Goal: Find contact information: Find contact information

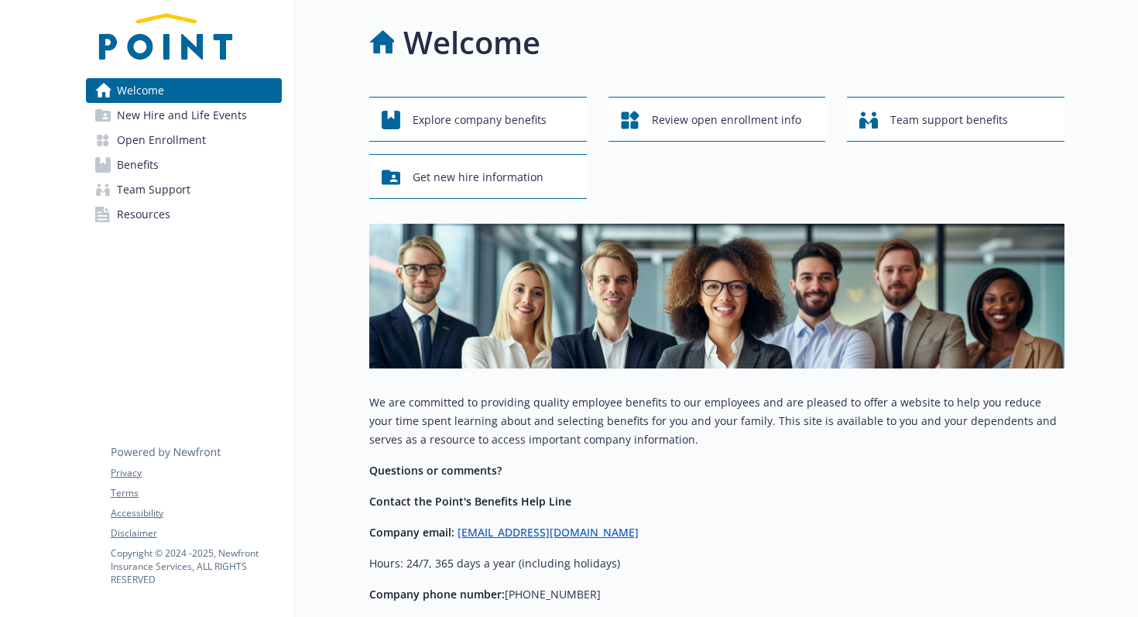
scroll to position [31, 0]
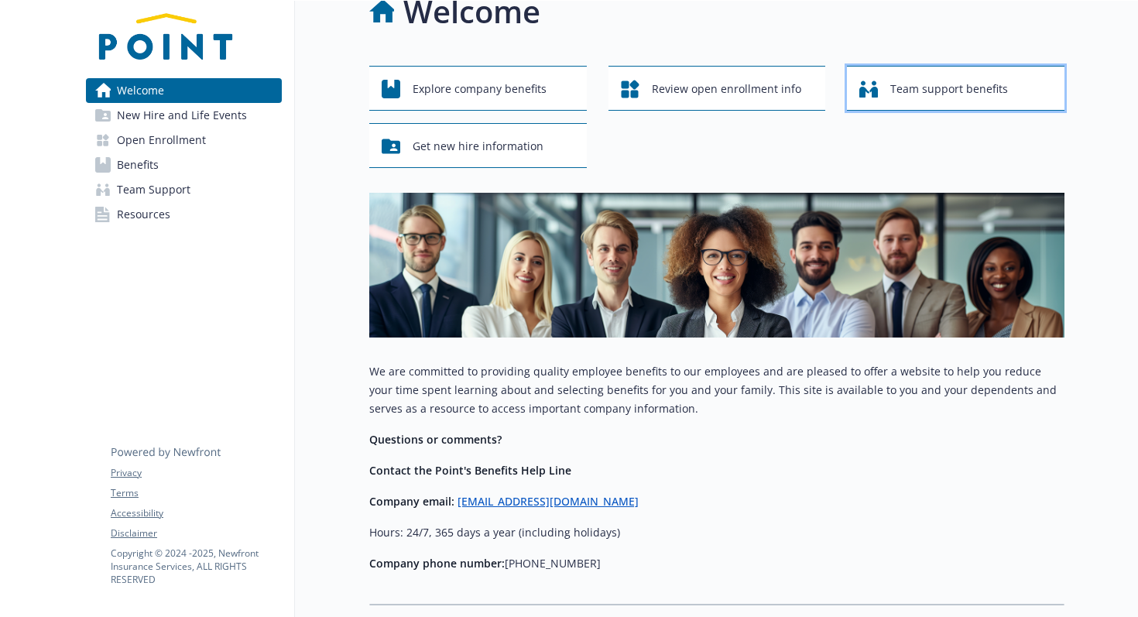
click at [912, 87] on span "Team support benefits" at bounding box center [950, 88] width 118 height 29
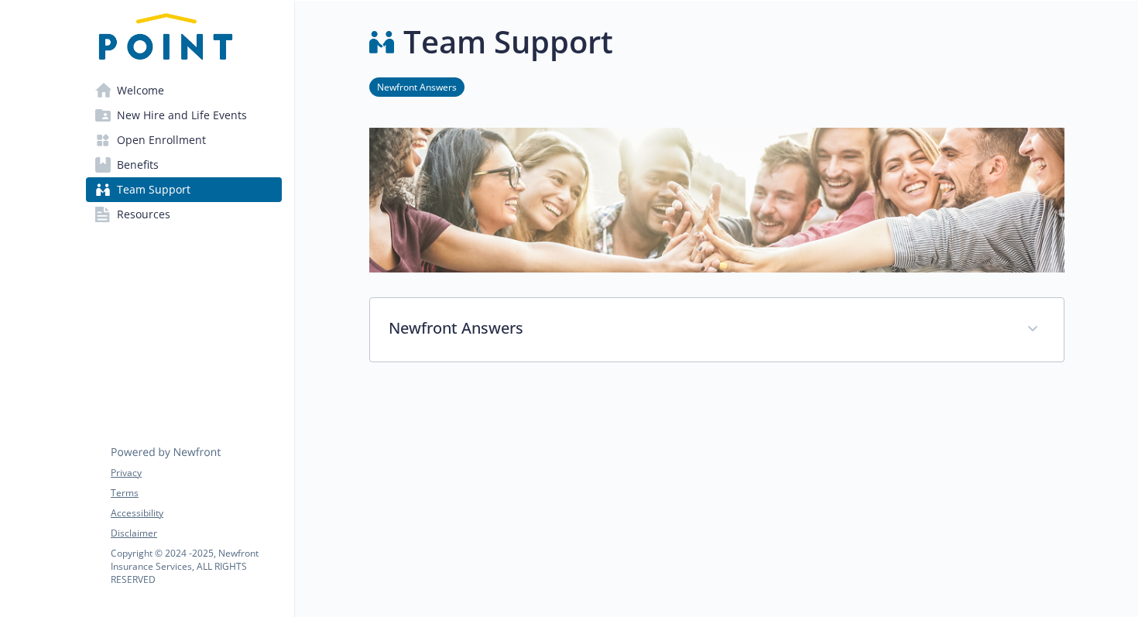
scroll to position [31, 0]
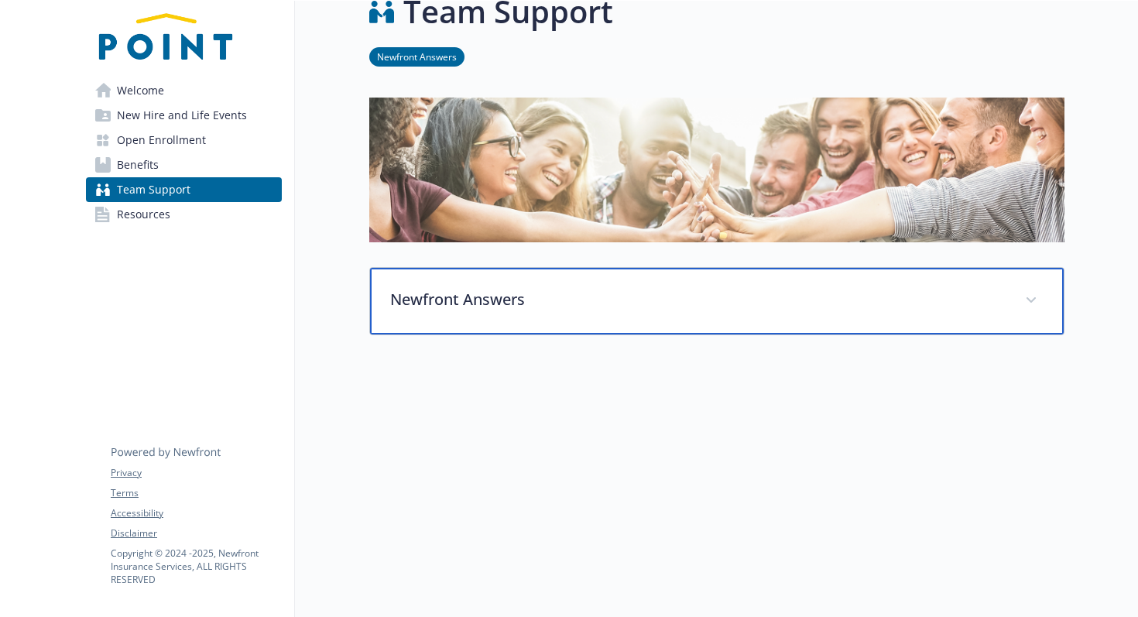
click at [470, 304] on p "Newfront Answers" at bounding box center [698, 299] width 616 height 23
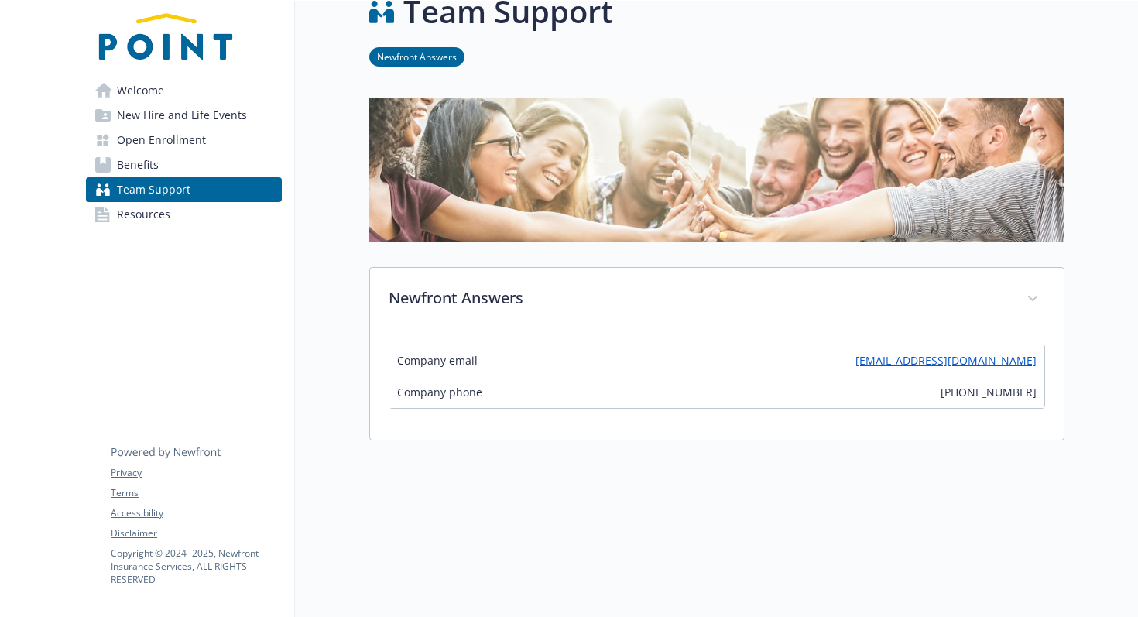
click at [186, 167] on link "Benefits" at bounding box center [184, 165] width 196 height 25
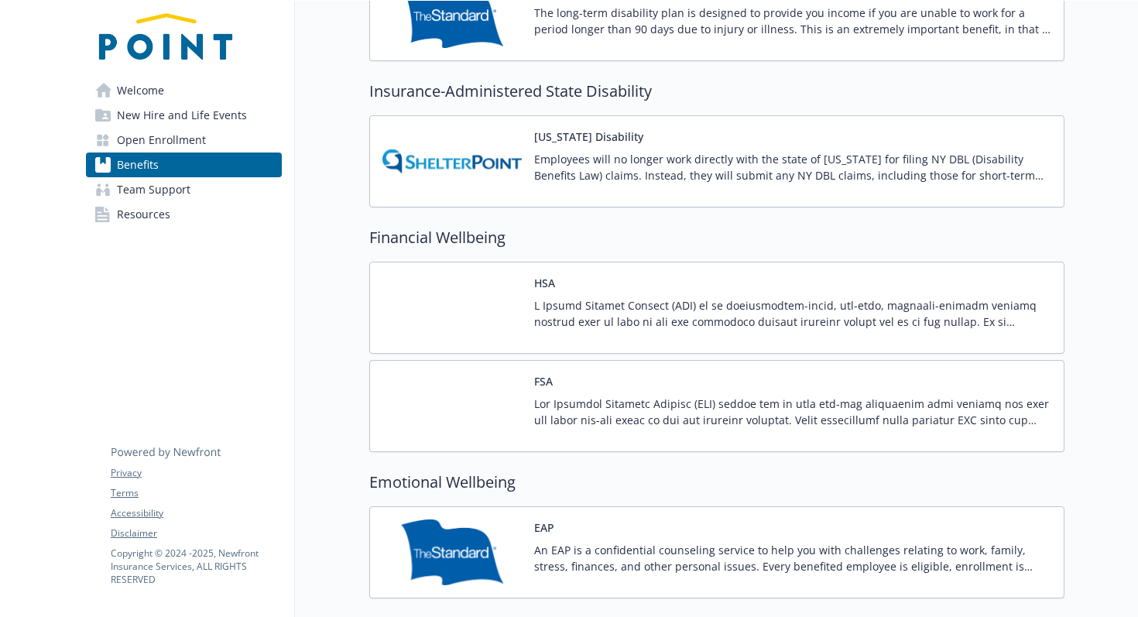
scroll to position [1568, 0]
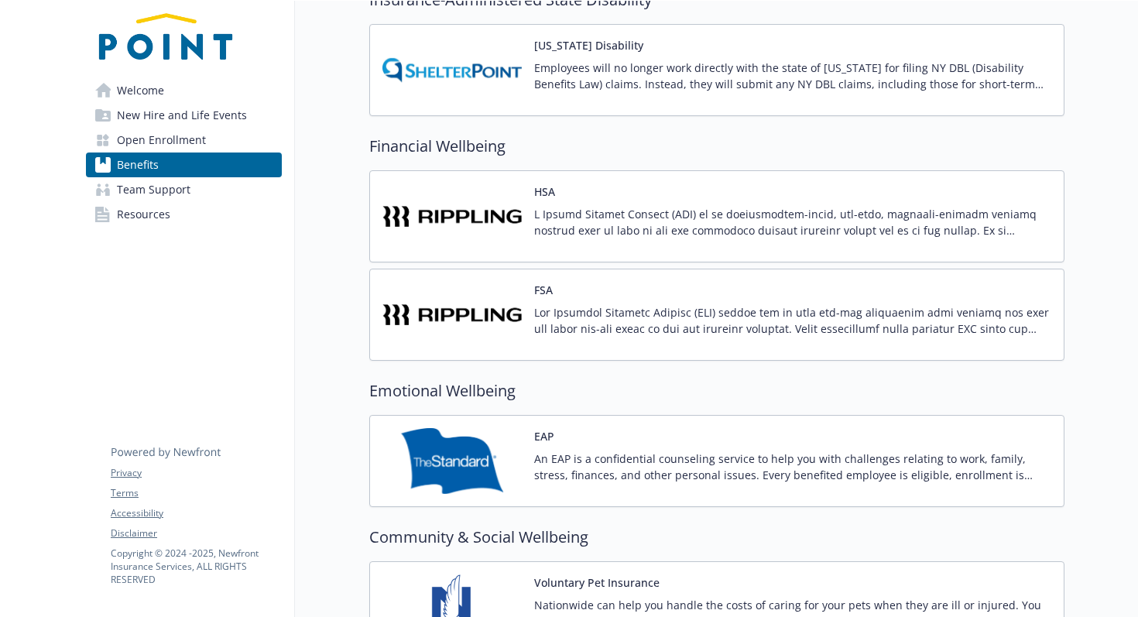
click at [565, 326] on p at bounding box center [792, 320] width 517 height 33
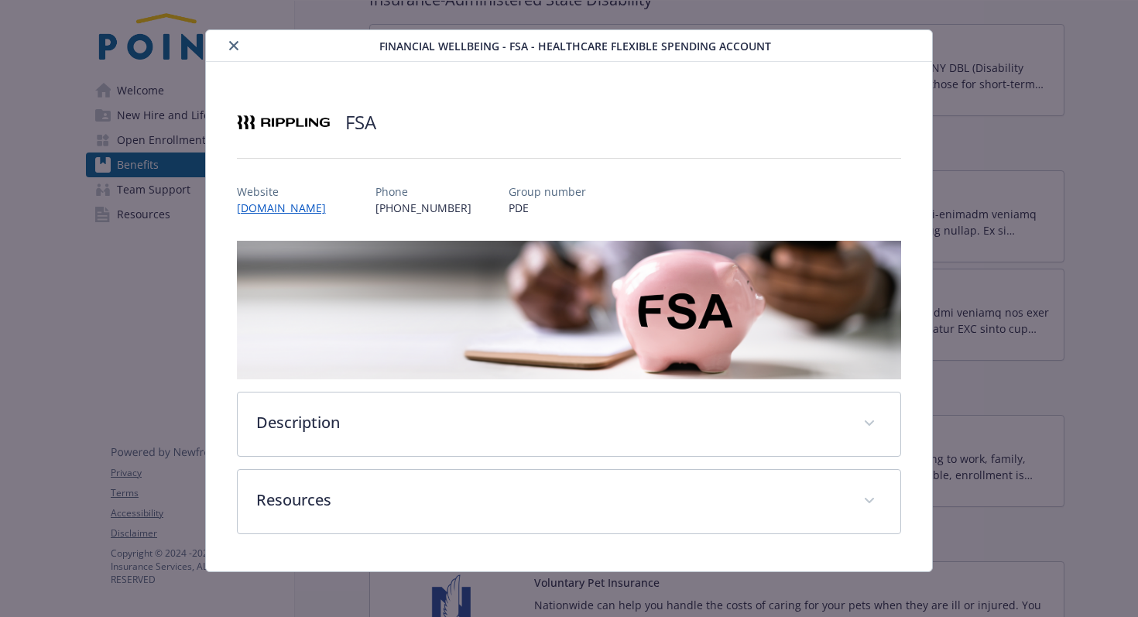
scroll to position [25, 0]
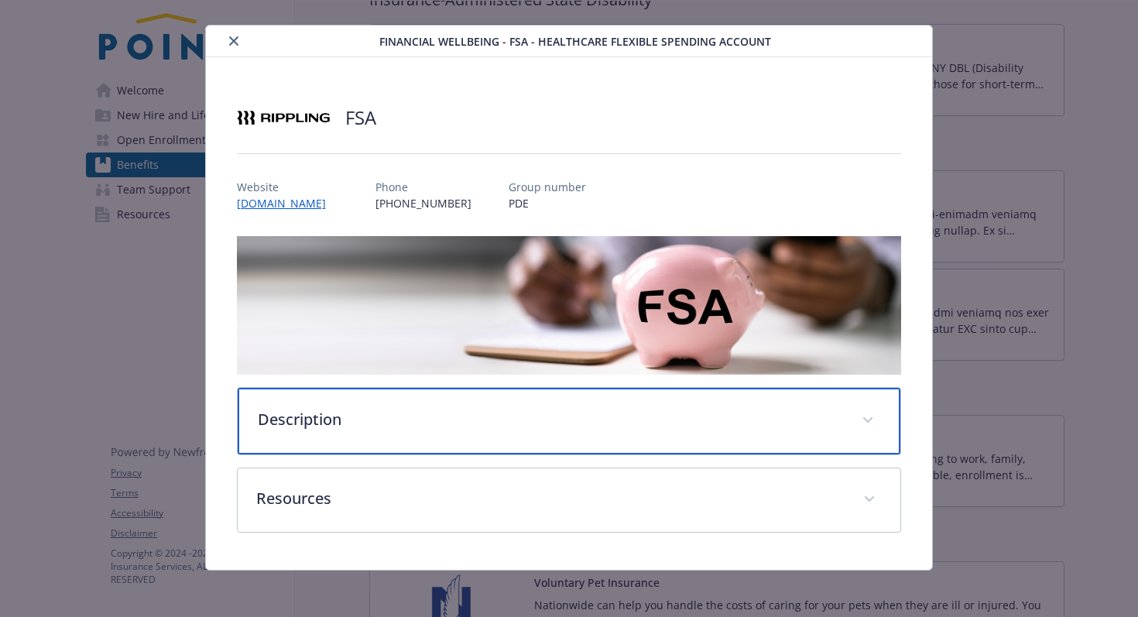
click at [340, 431] on div "Description" at bounding box center [570, 421] width 664 height 67
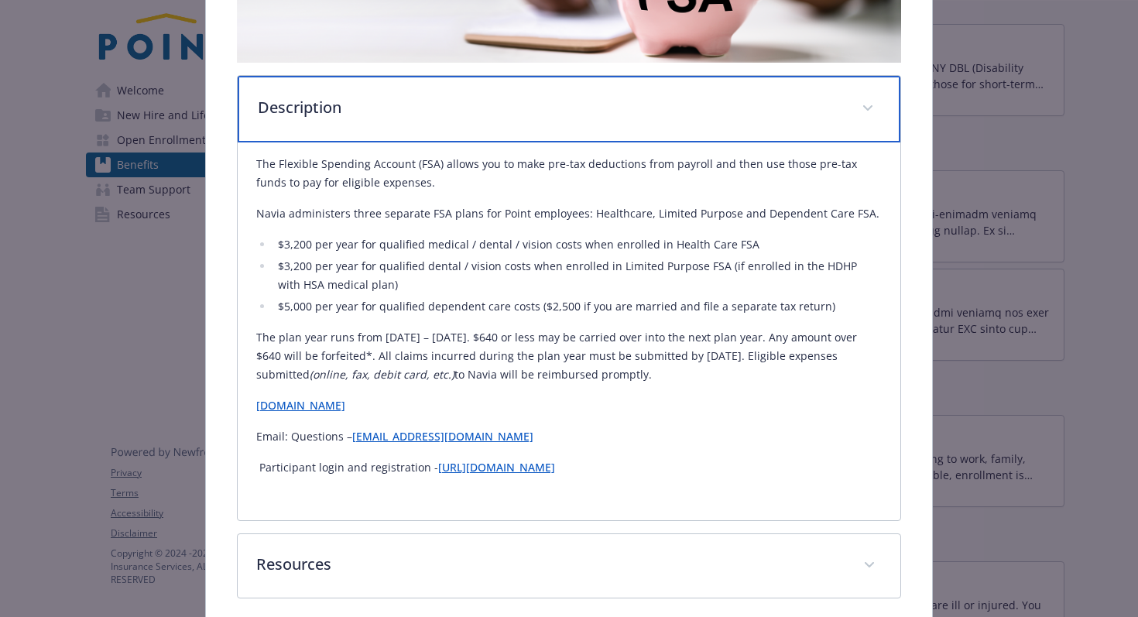
scroll to position [365, 0]
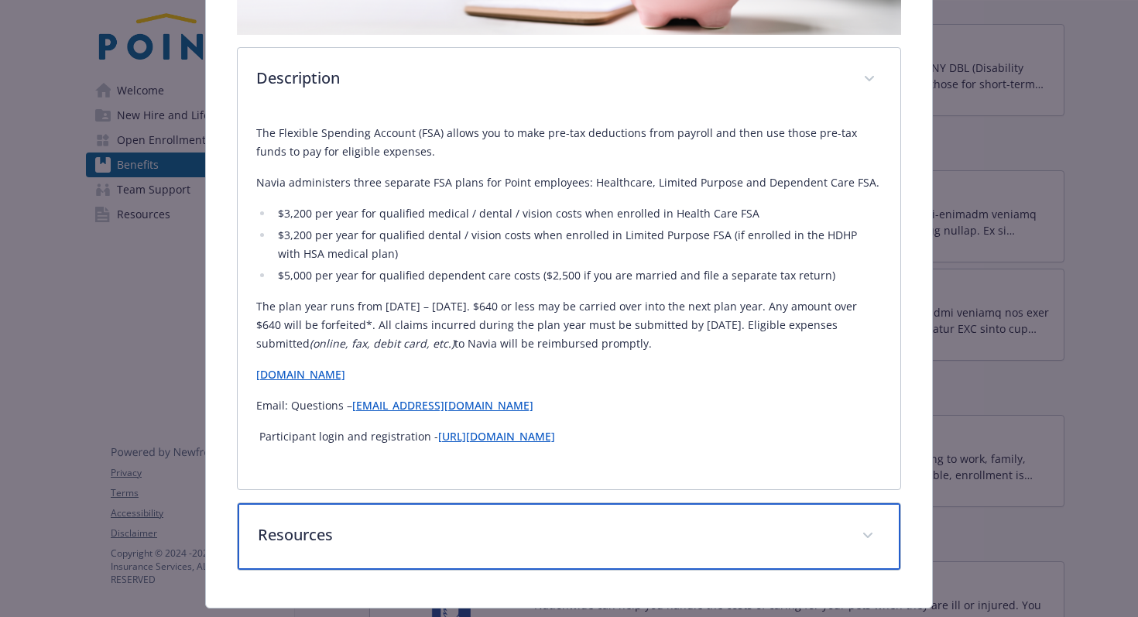
click at [364, 541] on p "Resources" at bounding box center [551, 535] width 586 height 23
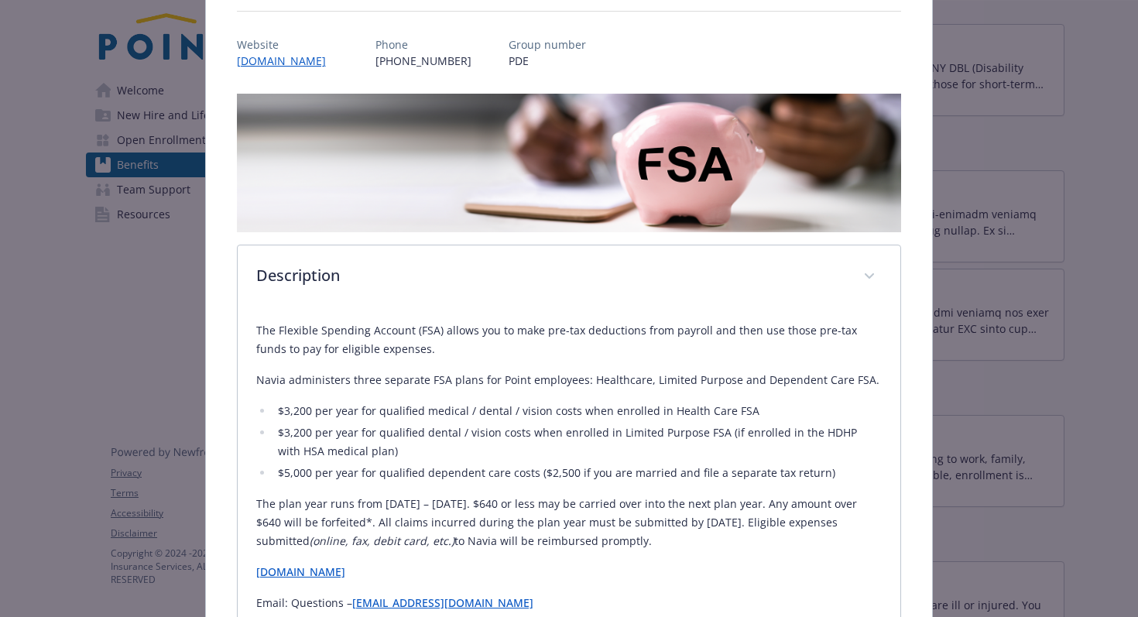
scroll to position [36, 0]
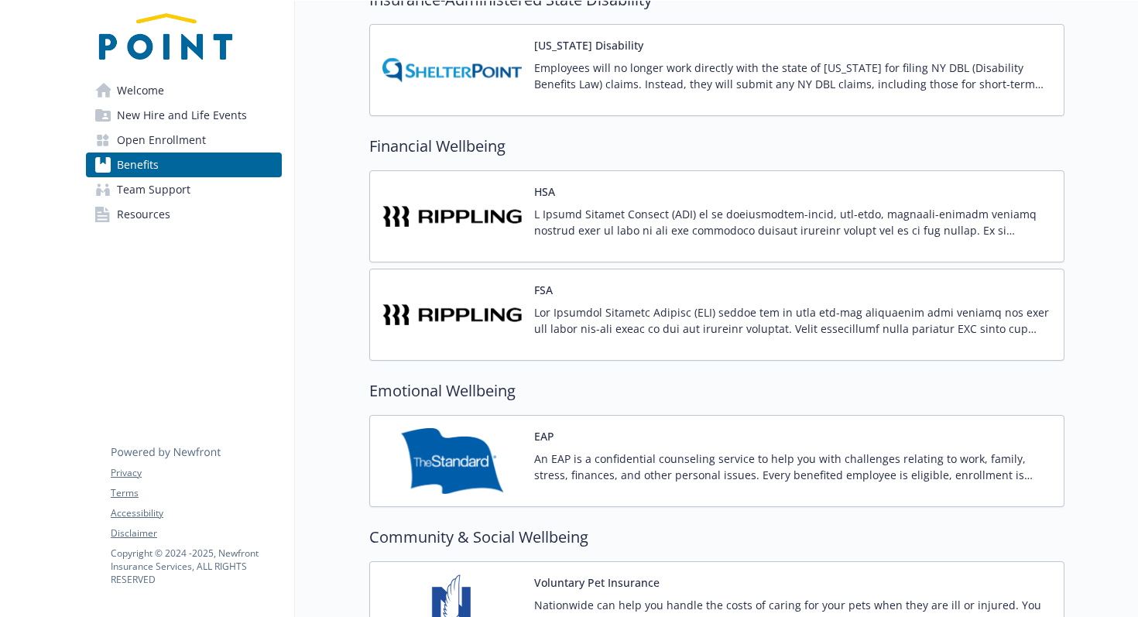
click at [170, 188] on span "Team Support" at bounding box center [154, 189] width 74 height 25
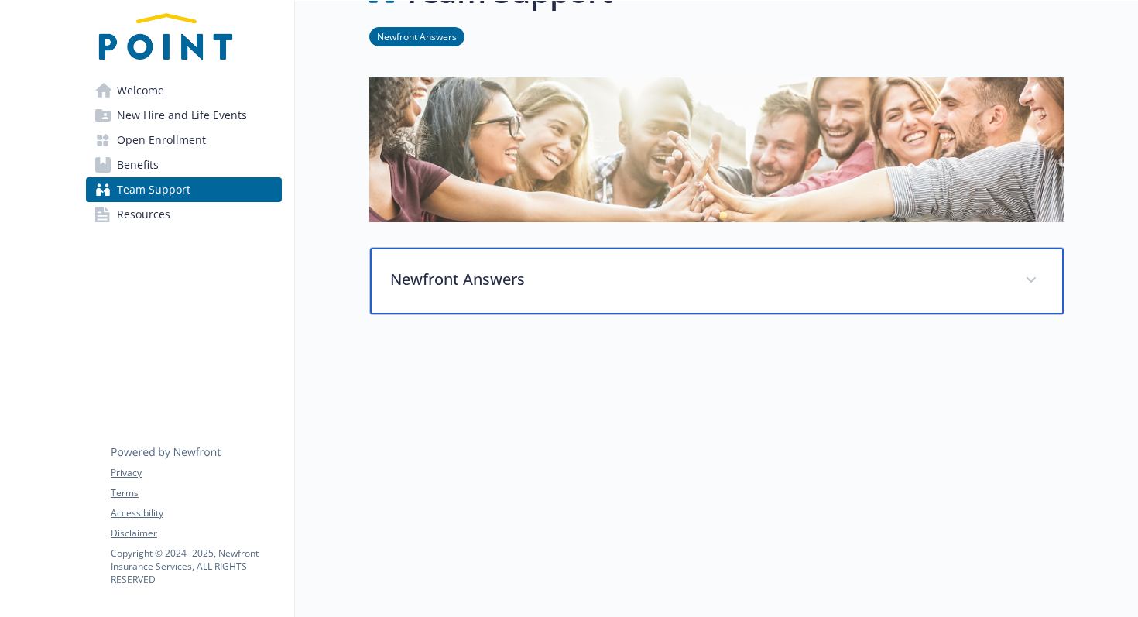
click at [393, 297] on div "Newfront Answers" at bounding box center [717, 281] width 694 height 67
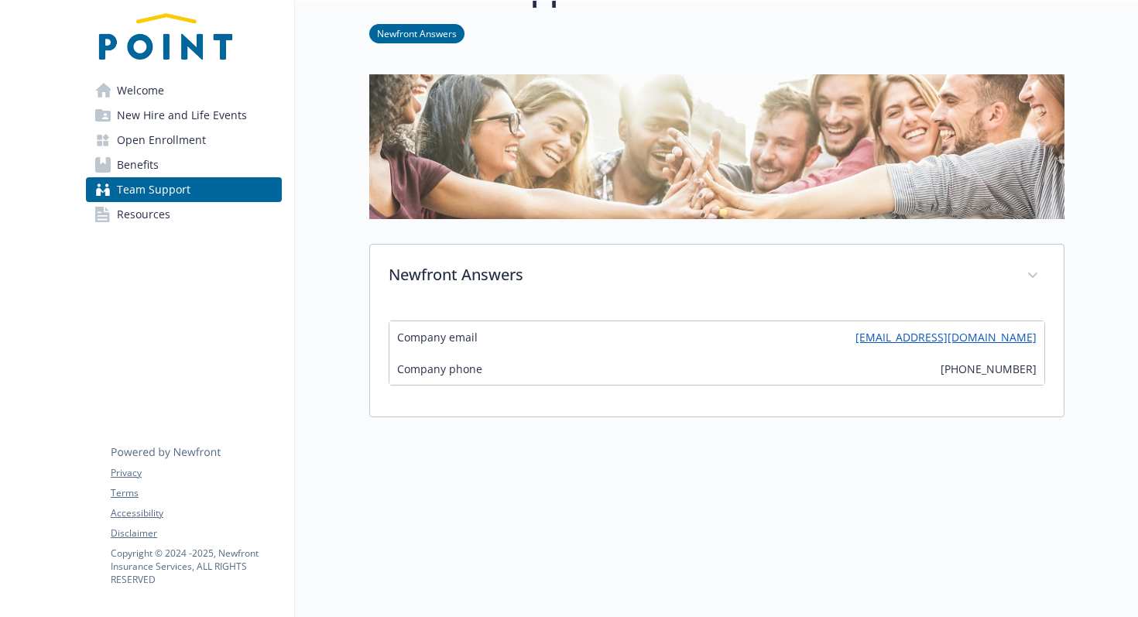
click at [169, 218] on link "Resources" at bounding box center [184, 214] width 196 height 25
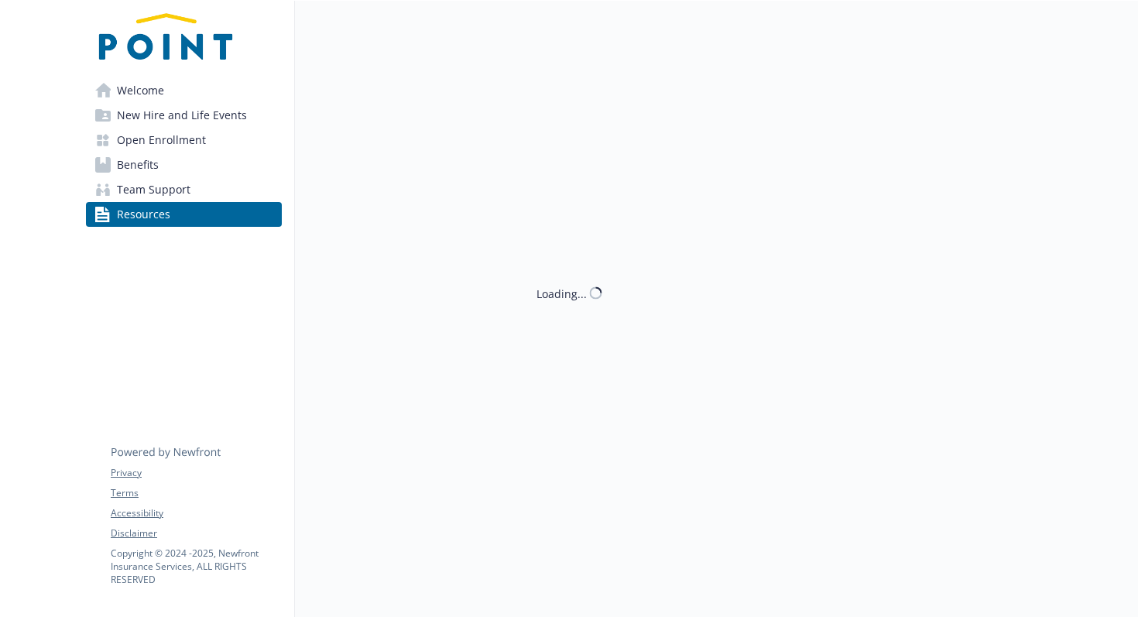
scroll to position [54, 0]
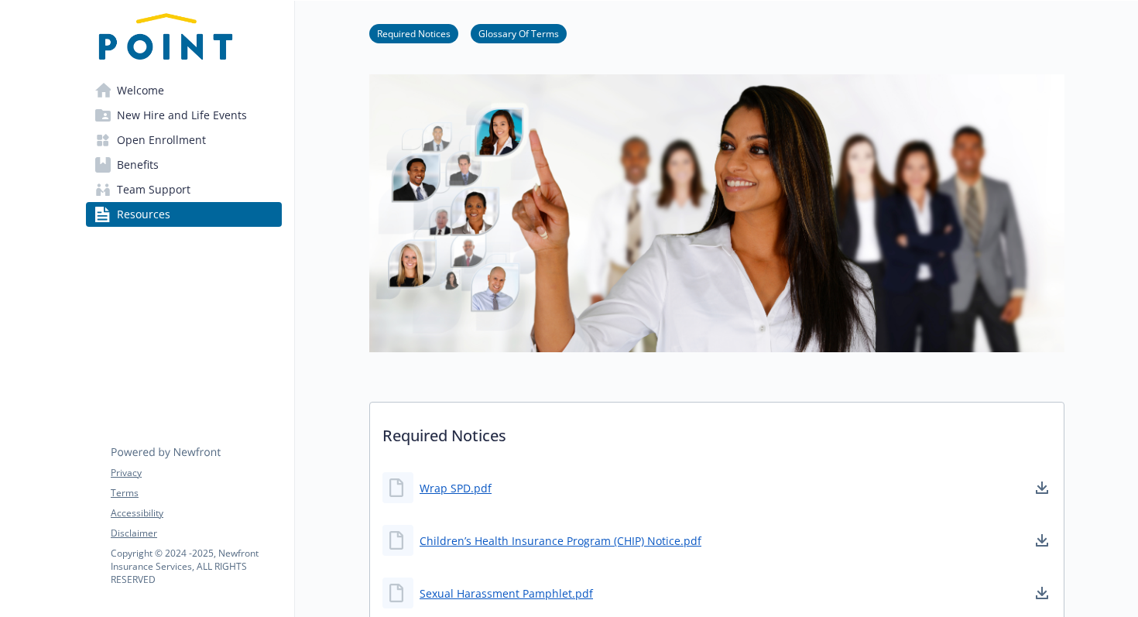
click at [175, 177] on span "Team Support" at bounding box center [154, 189] width 74 height 25
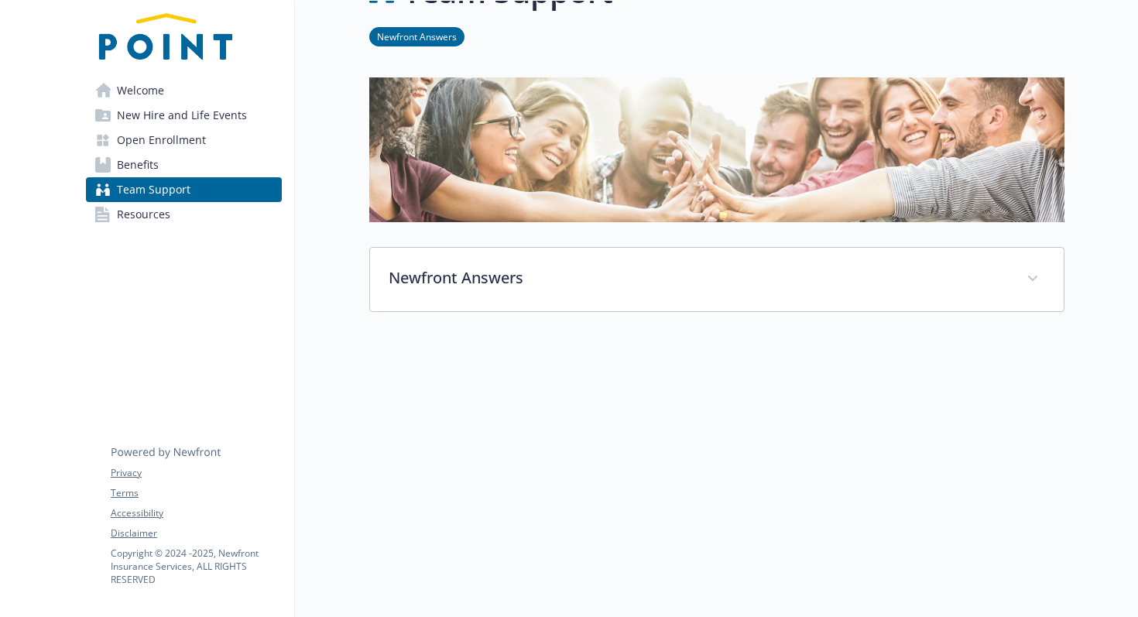
click at [158, 163] on link "Benefits" at bounding box center [184, 165] width 196 height 25
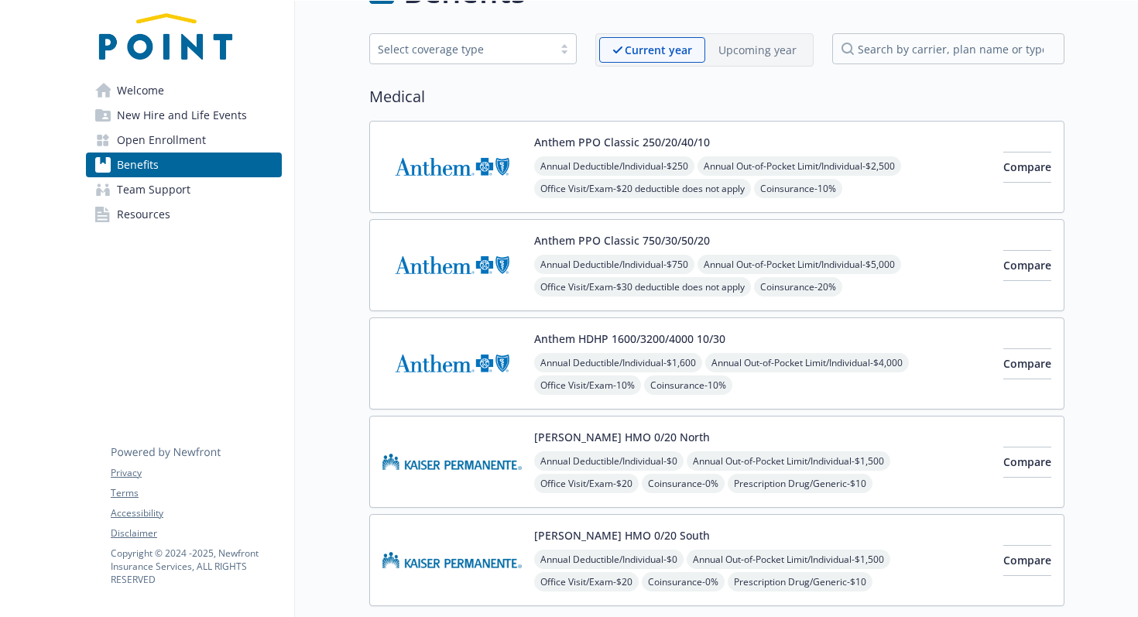
click at [158, 134] on span "Open Enrollment" at bounding box center [161, 140] width 89 height 25
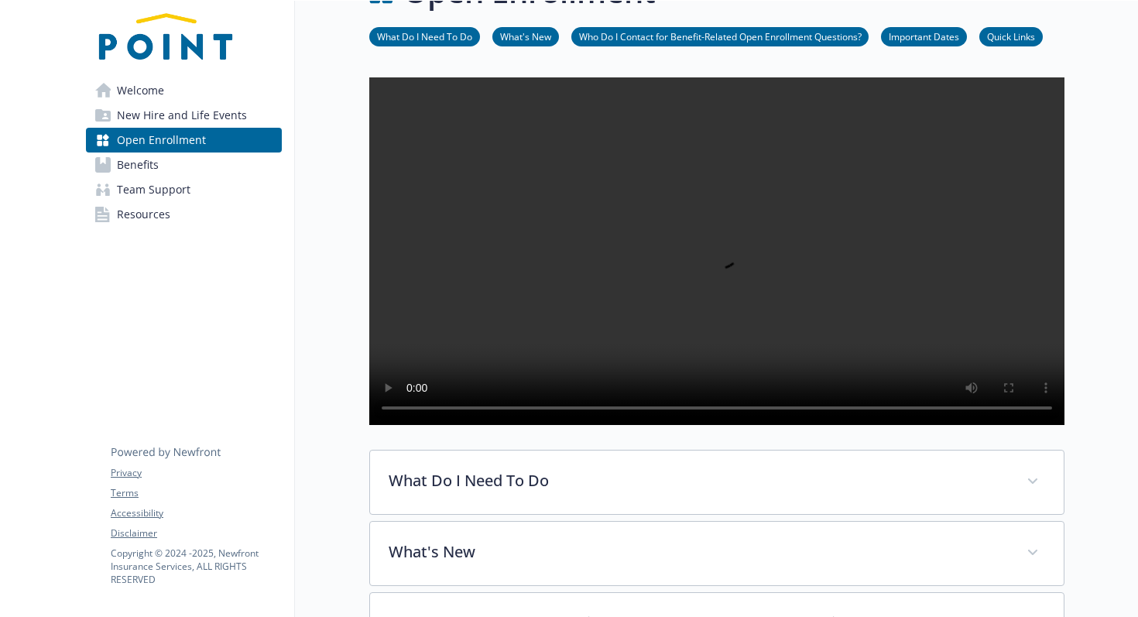
click at [159, 117] on span "New Hire and Life Events" at bounding box center [182, 115] width 130 height 25
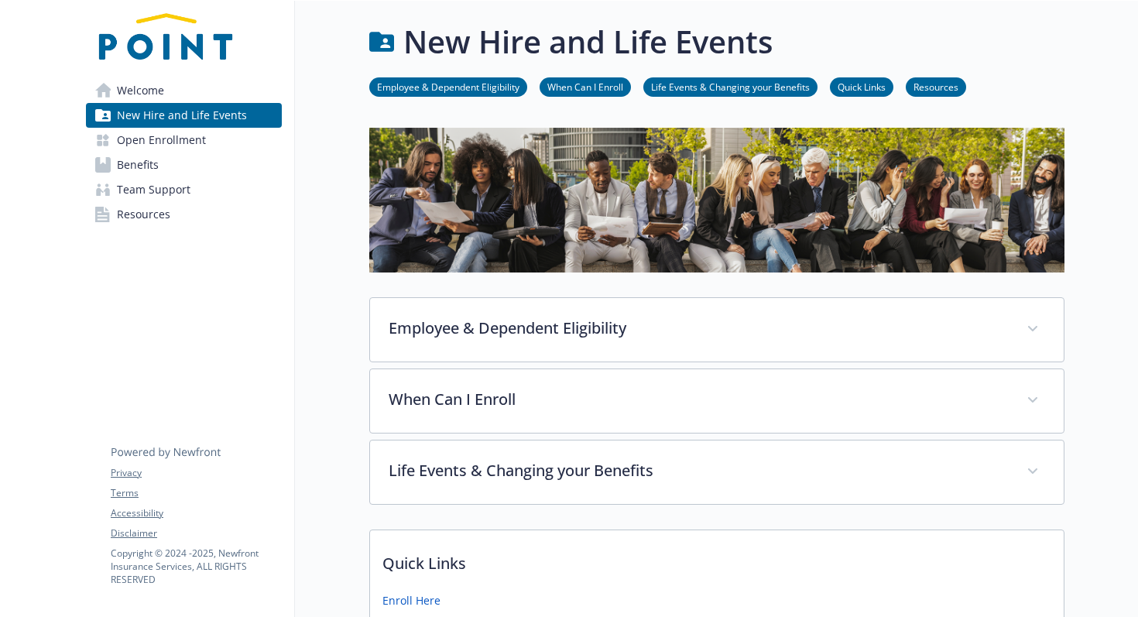
scroll to position [51, 0]
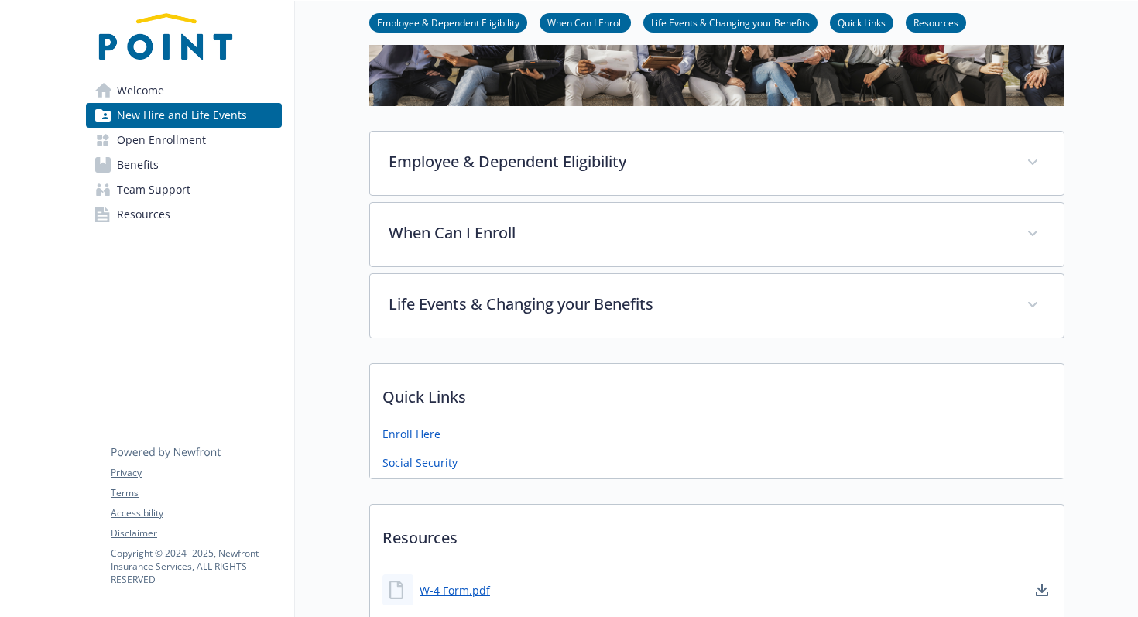
click at [158, 201] on span "Team Support" at bounding box center [154, 189] width 74 height 25
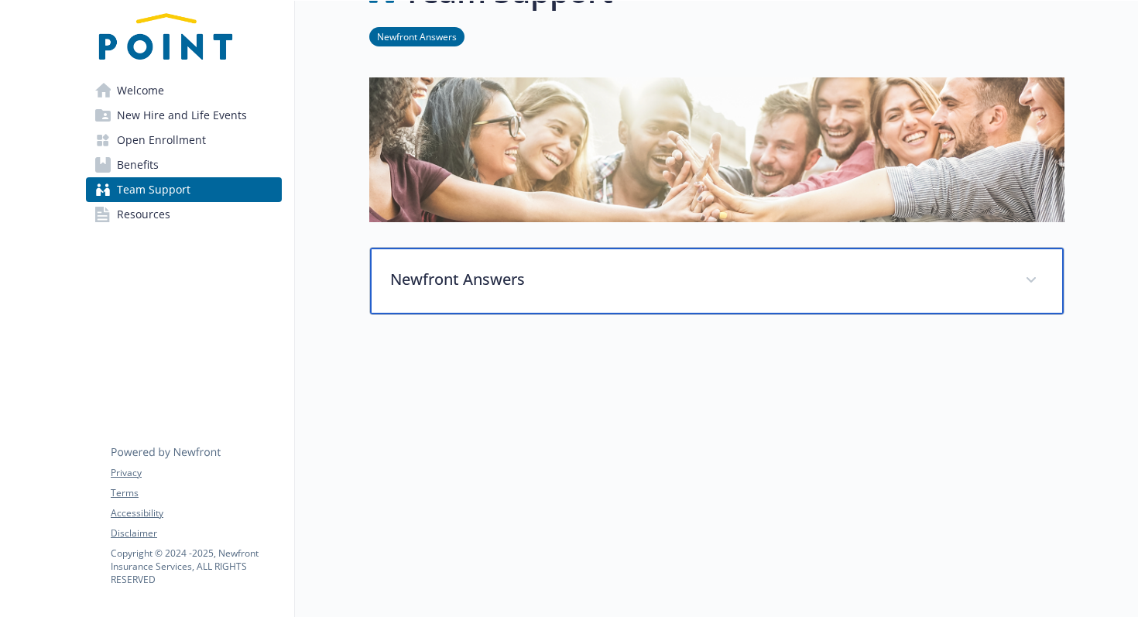
click at [406, 273] on p "Newfront Answers" at bounding box center [698, 279] width 616 height 23
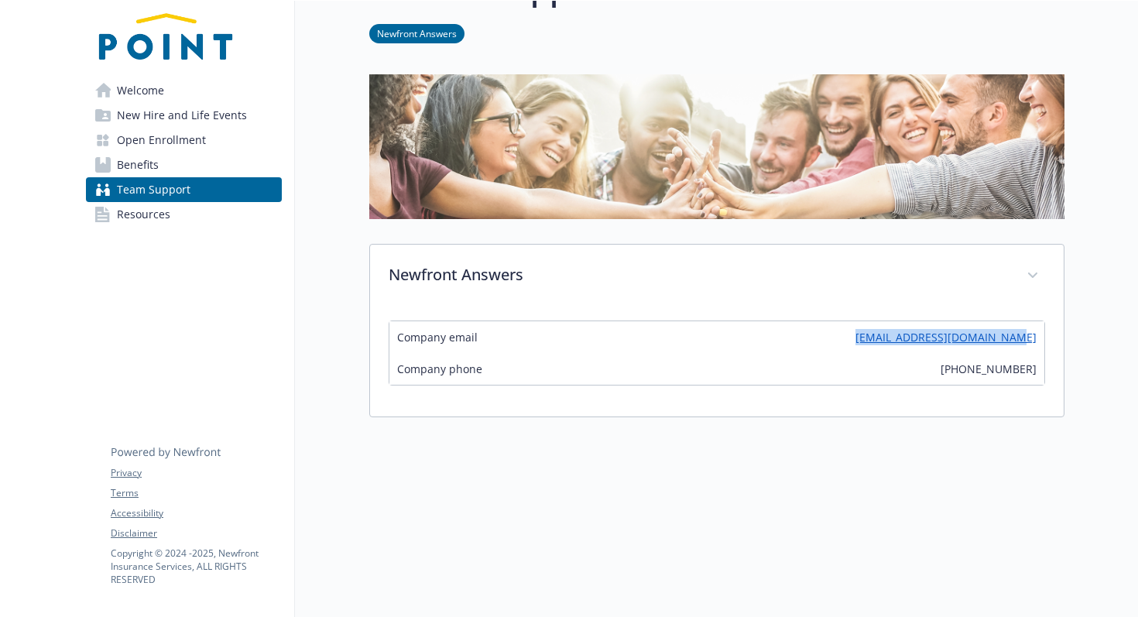
drag, startPoint x: 883, startPoint y: 342, endPoint x: 1040, endPoint y: 348, distance: 157.3
click at [1040, 348] on div "Company email [EMAIL_ADDRESS][DOMAIN_NAME]" at bounding box center [717, 337] width 655 height 32
copy link "[EMAIL_ADDRESS][DOMAIN_NAME]"
click at [180, 218] on link "Resources" at bounding box center [184, 214] width 196 height 25
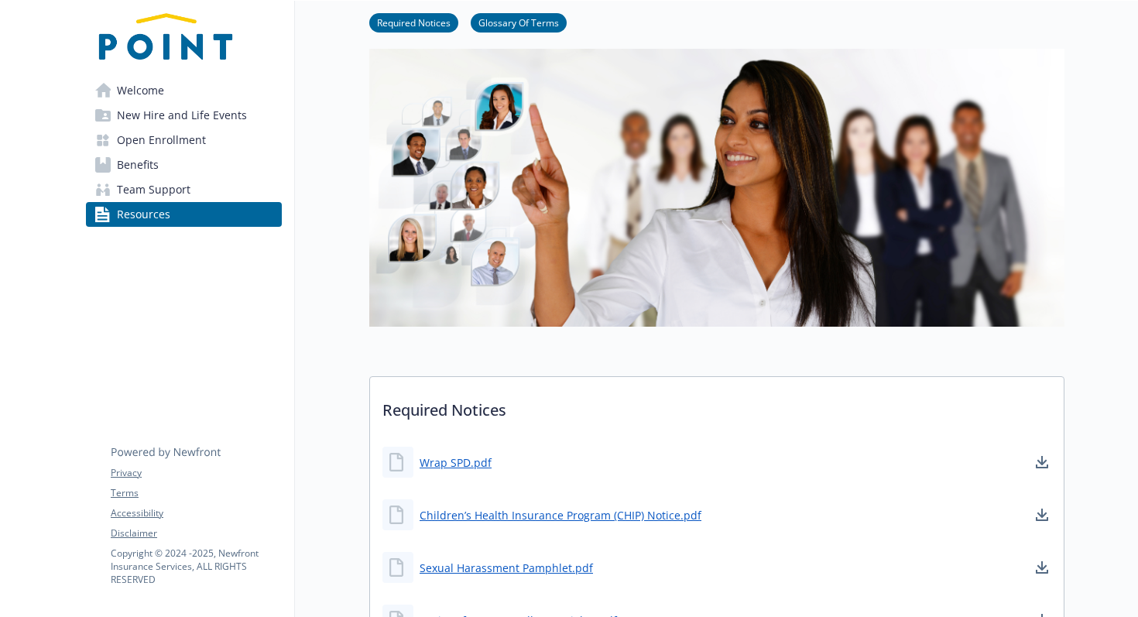
scroll to position [85, 0]
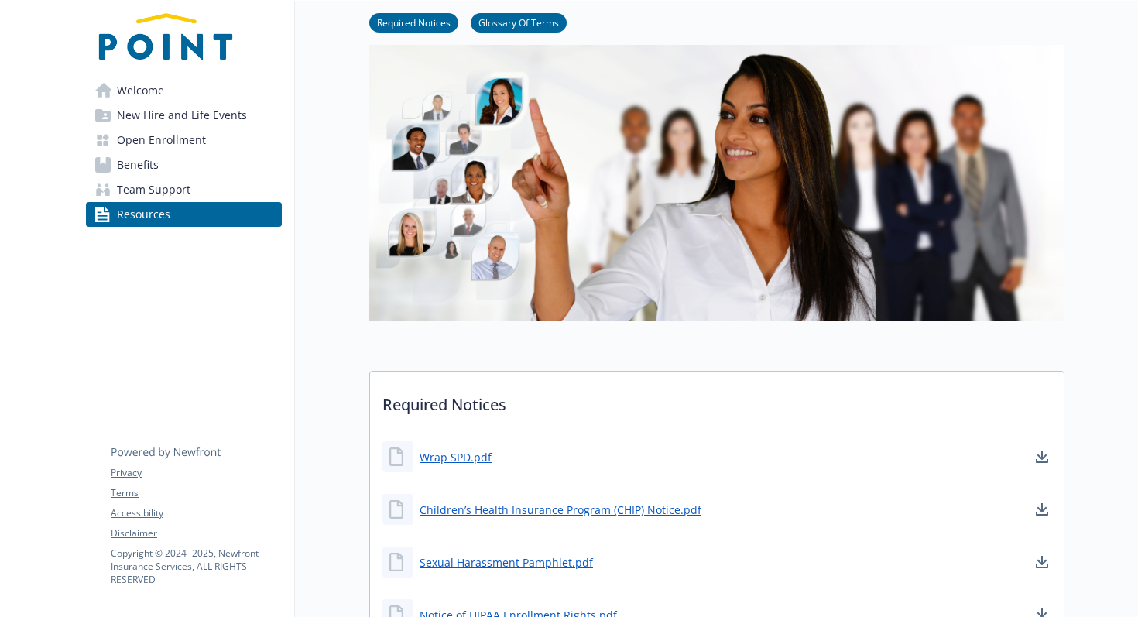
click at [187, 93] on link "Welcome" at bounding box center [184, 90] width 196 height 25
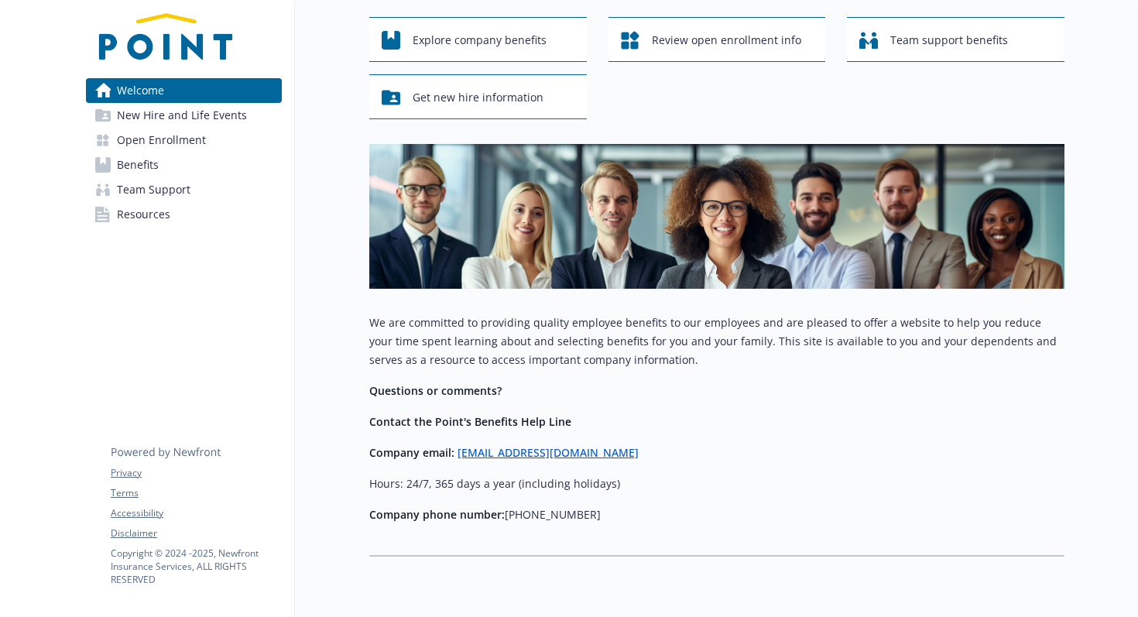
scroll to position [82, 0]
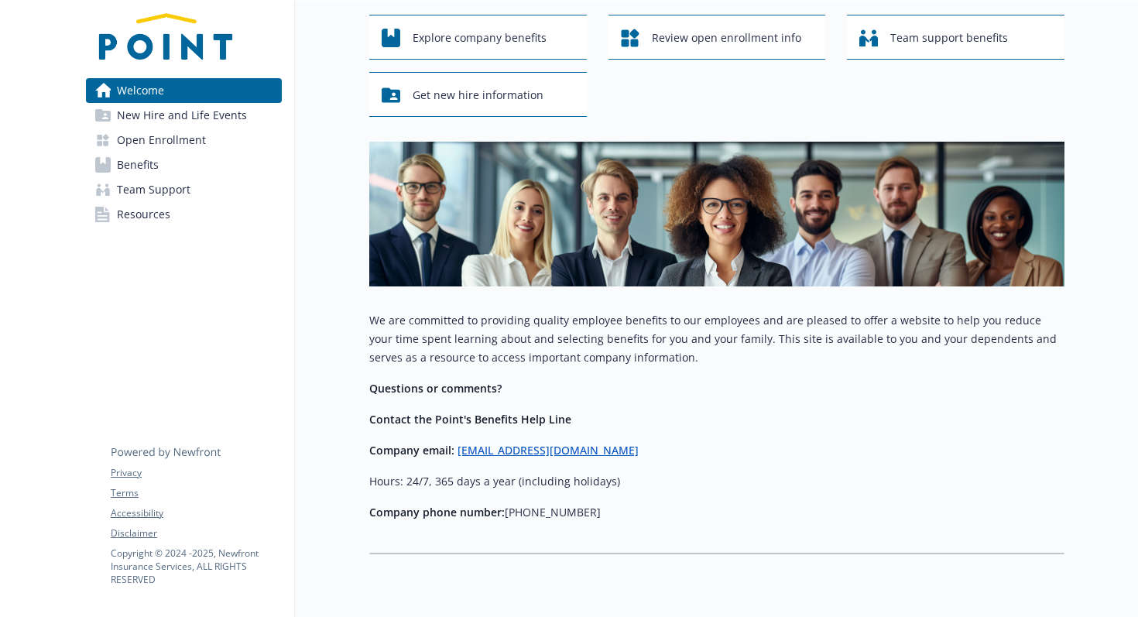
drag, startPoint x: 589, startPoint y: 510, endPoint x: 507, endPoint y: 507, distance: 82.9
click at [507, 507] on p "Company phone number: [PHONE_NUMBER]" at bounding box center [716, 512] width 695 height 19
copy p "[PHONE_NUMBER]"
